Goal: Information Seeking & Learning: Learn about a topic

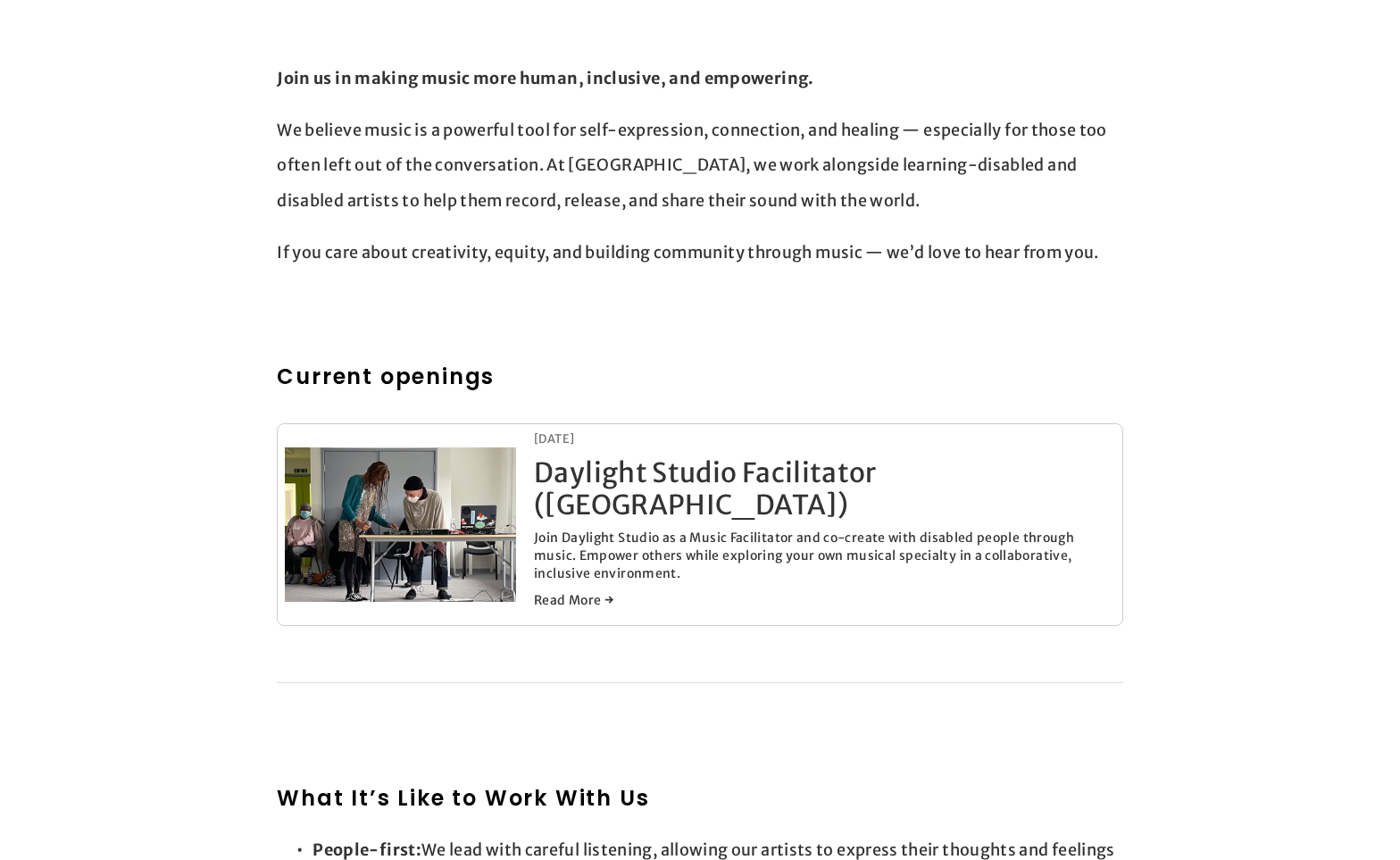
scroll to position [617, 0]
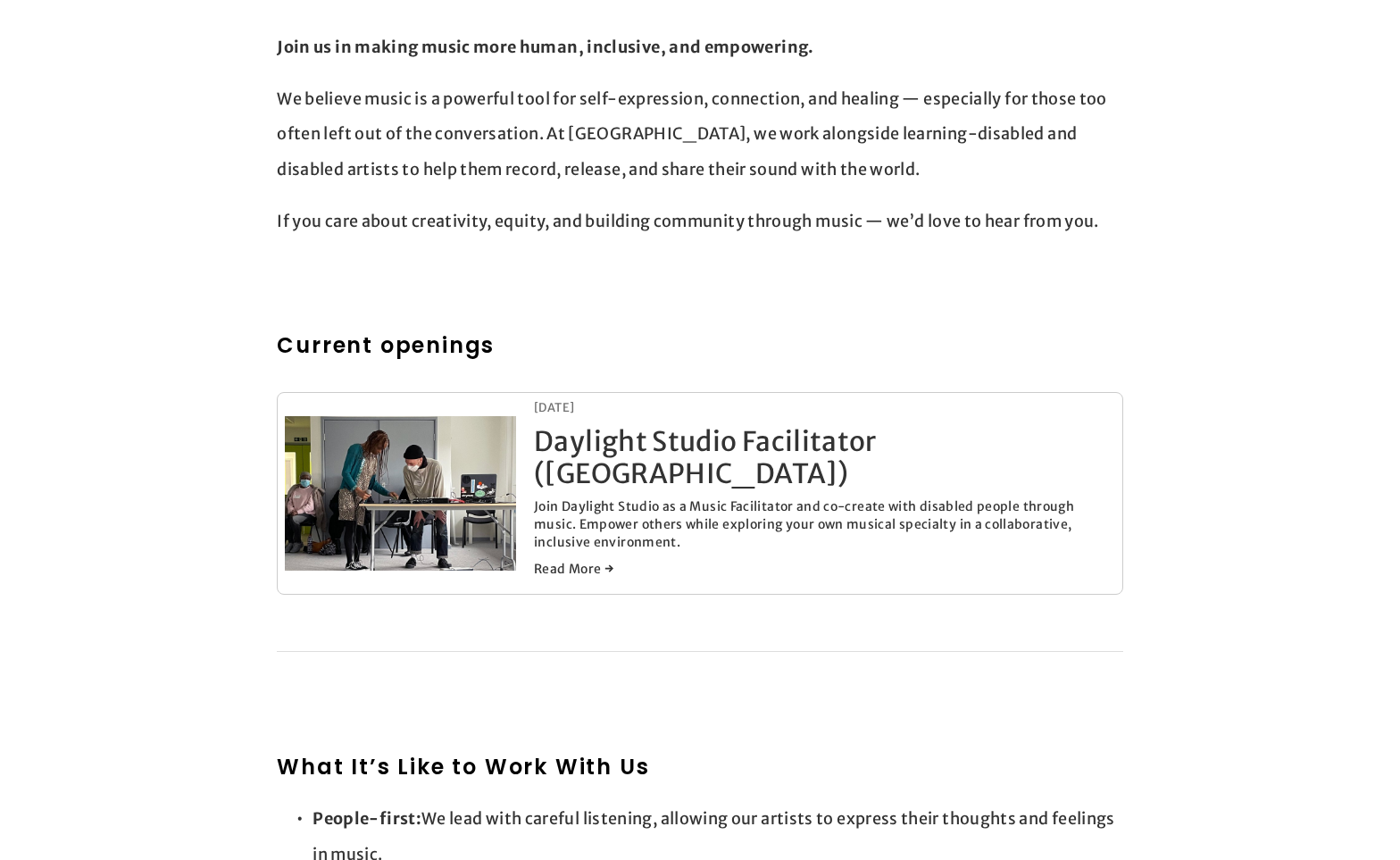
click at [606, 459] on div "[DATE] Daylight Studio Facilitator ([GEOGRAPHIC_DATA]) [DATE] Join Daylight Stu…" at bounding box center [824, 494] width 582 height 187
click at [597, 437] on link "Daylight Studio Facilitator ([GEOGRAPHIC_DATA])" at bounding box center [705, 456] width 343 height 66
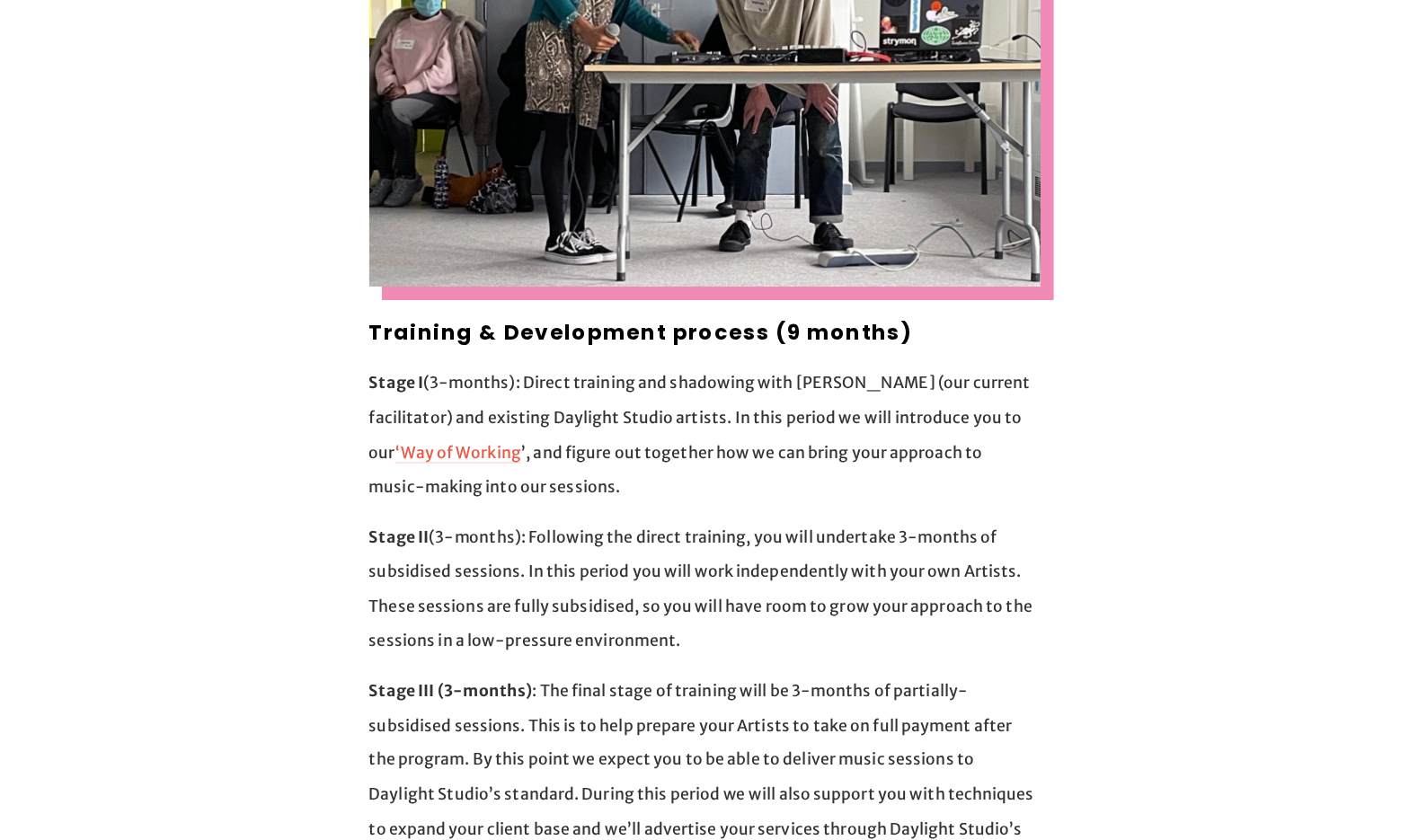
scroll to position [1269, 0]
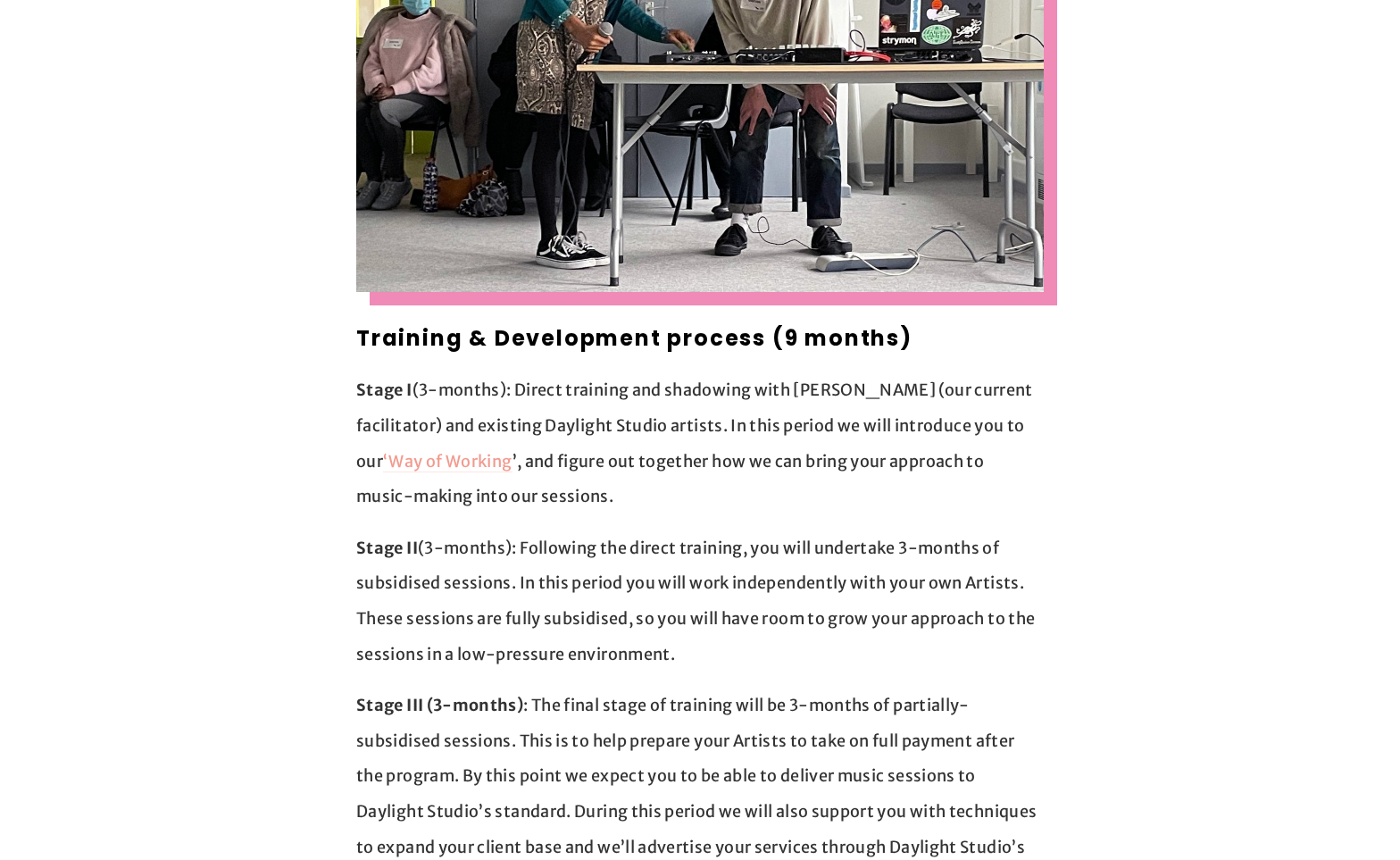
click at [512, 451] on link "‘Way of Working" at bounding box center [447, 462] width 129 height 23
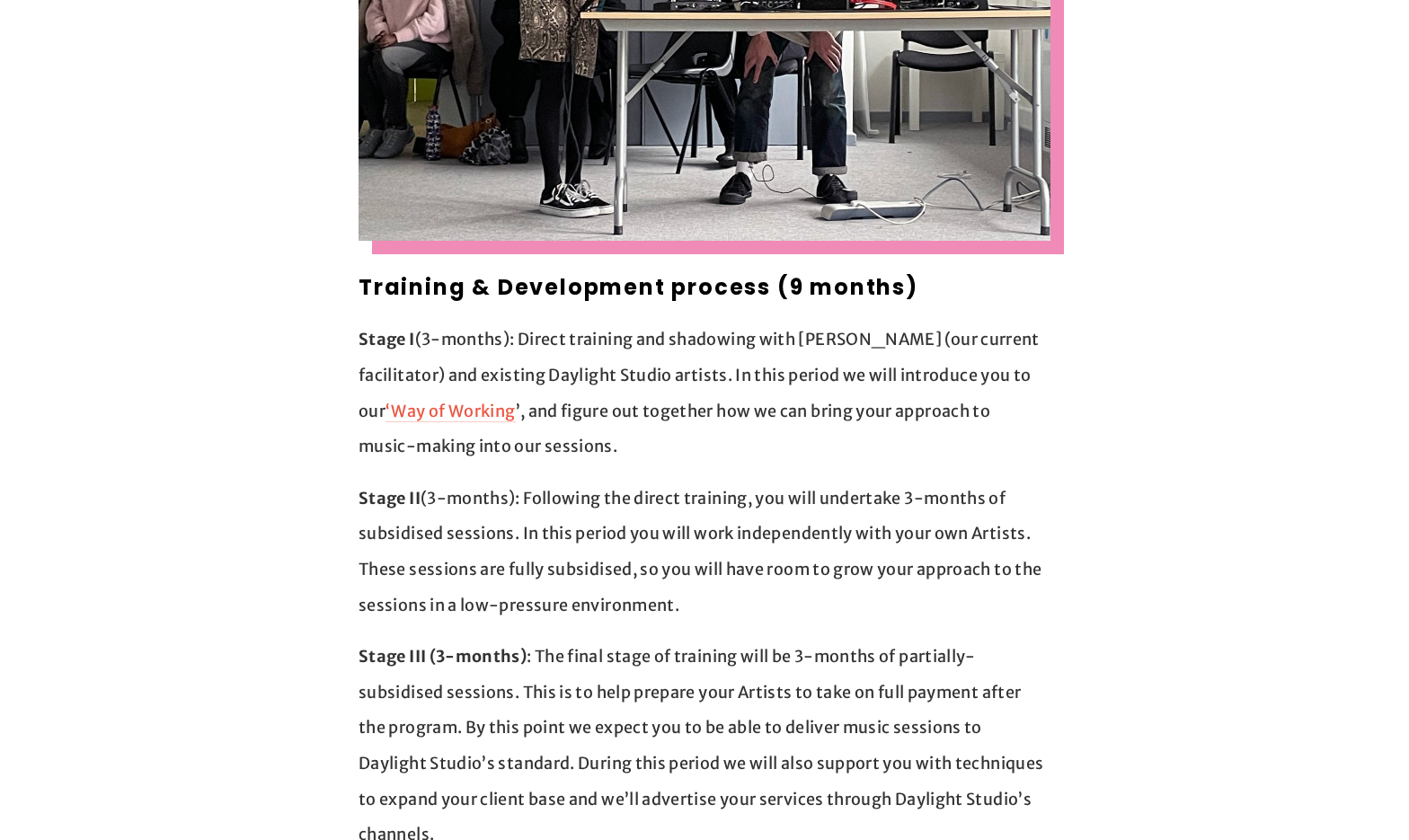
scroll to position [1364, 0]
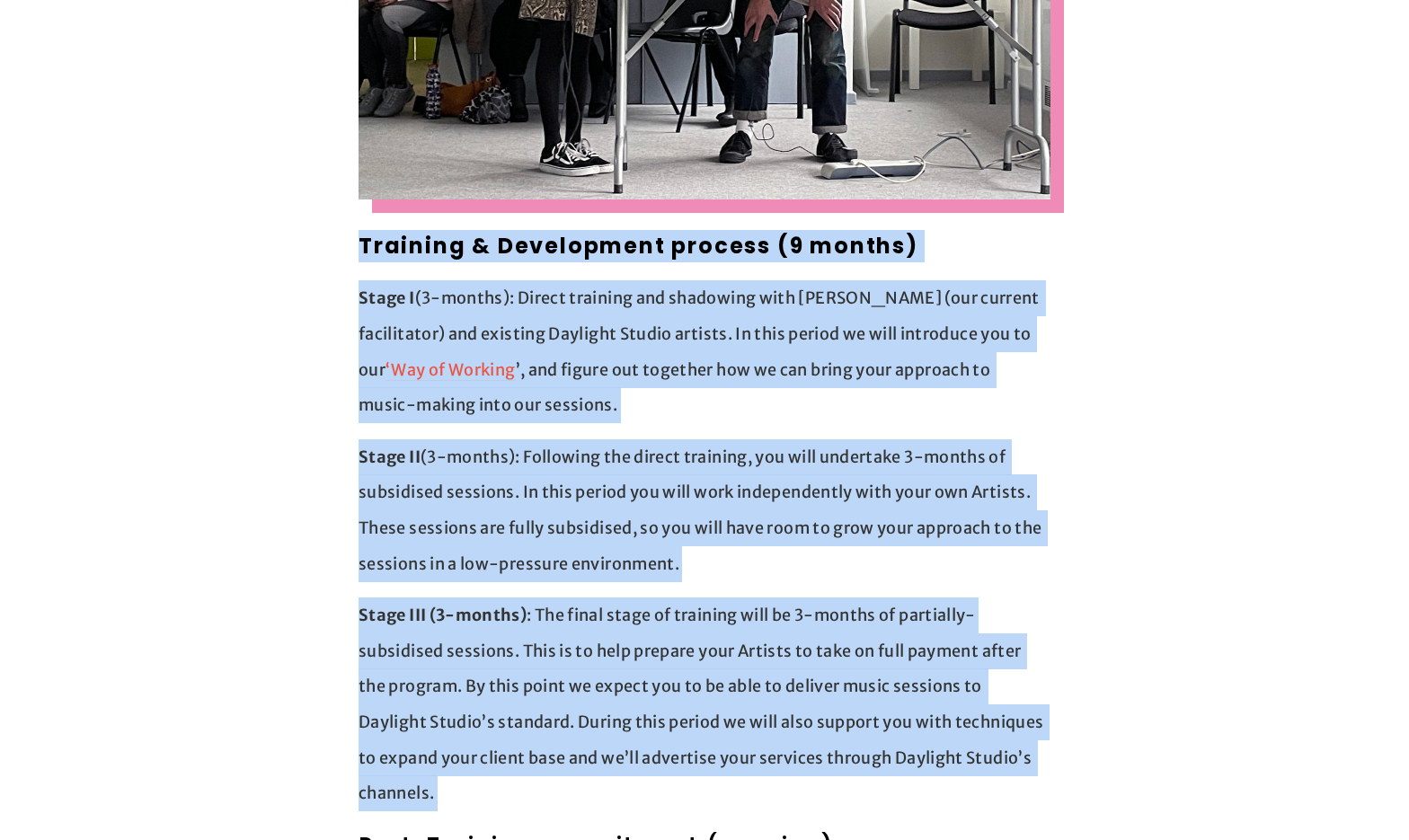
drag, startPoint x: 569, startPoint y: 763, endPoint x: 286, endPoint y: 200, distance: 630.1
copy div "Loremips & Dolorsitame consect (0 adipis) Elits D (9-eiusmo): Tempor incididu u…"
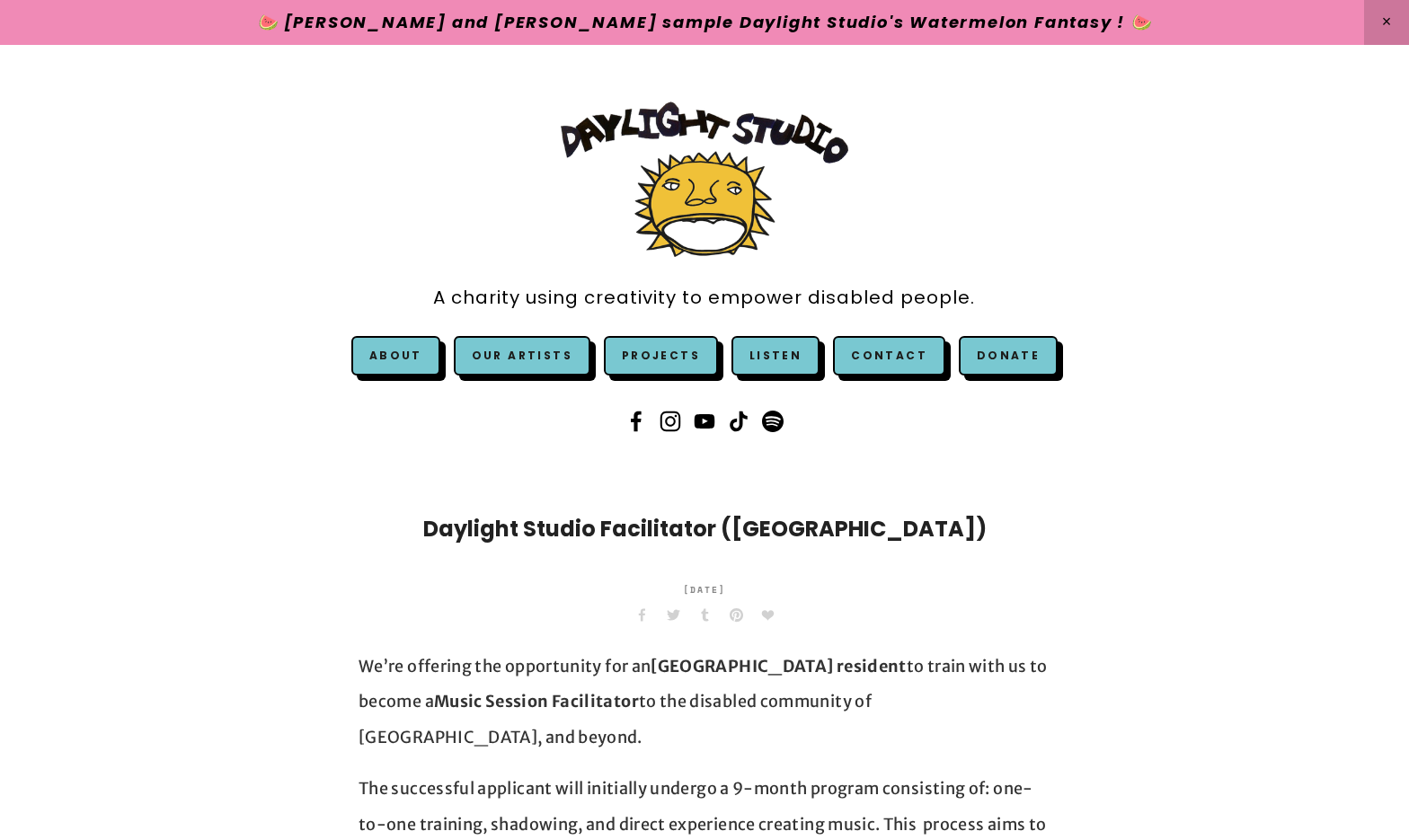
scroll to position [0, 0]
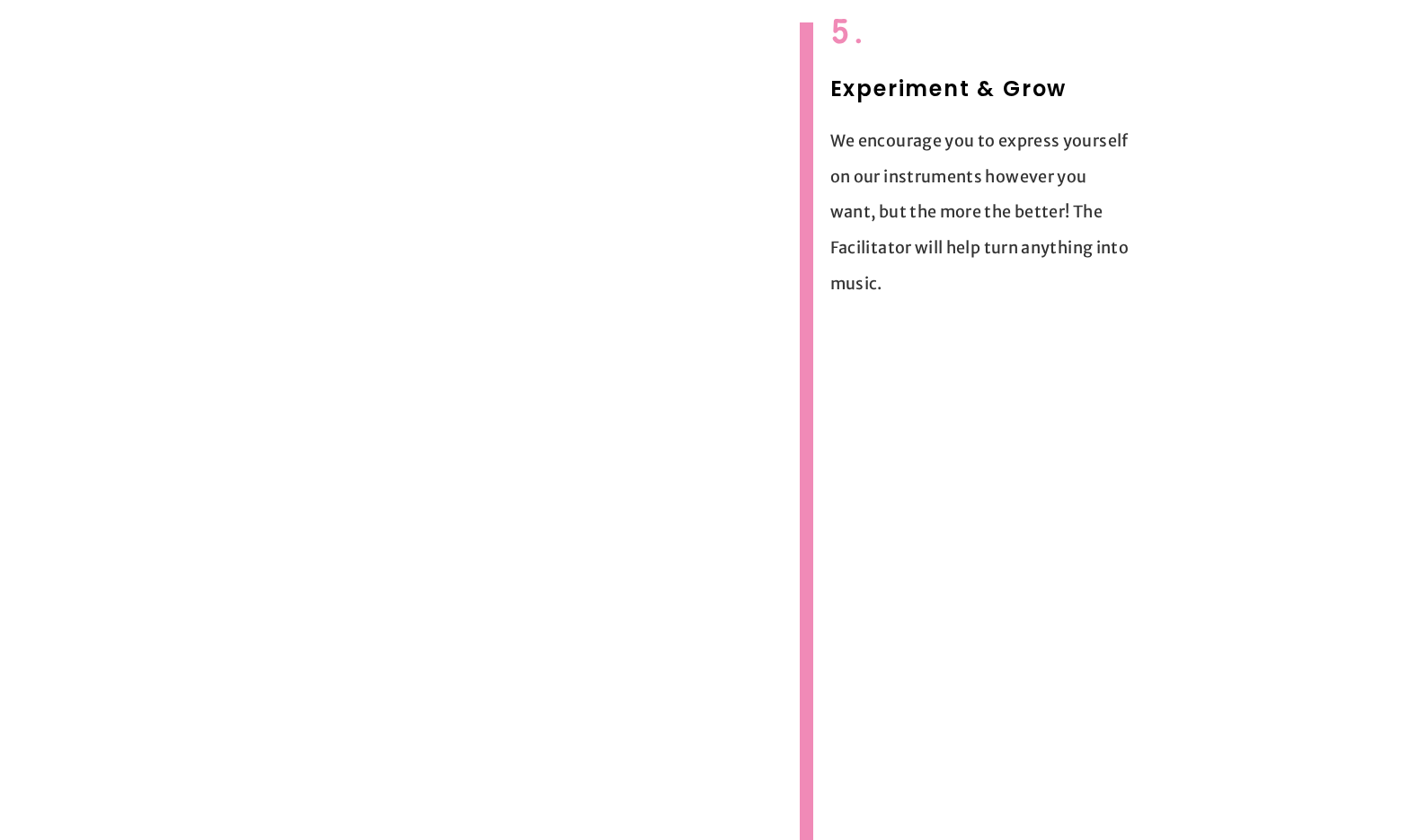
scroll to position [3329, 0]
